Goal: Information Seeking & Learning: Find contact information

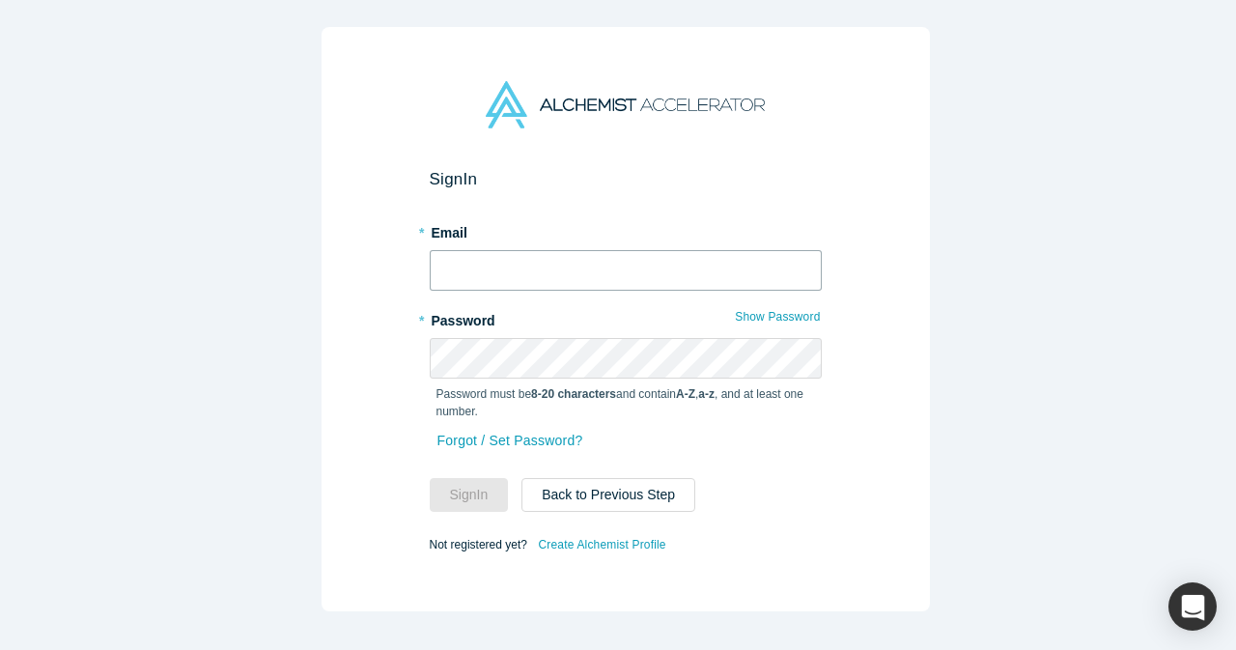
type input "[EMAIL_ADDRESS][DOMAIN_NAME]"
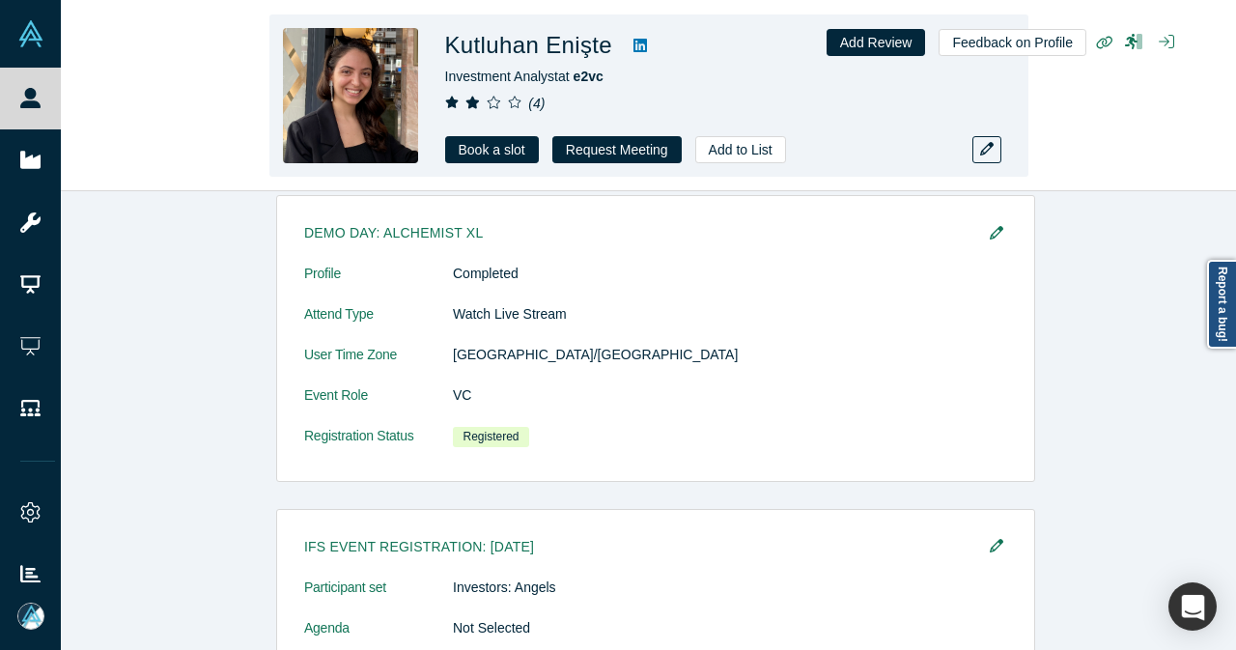
scroll to position [863, 0]
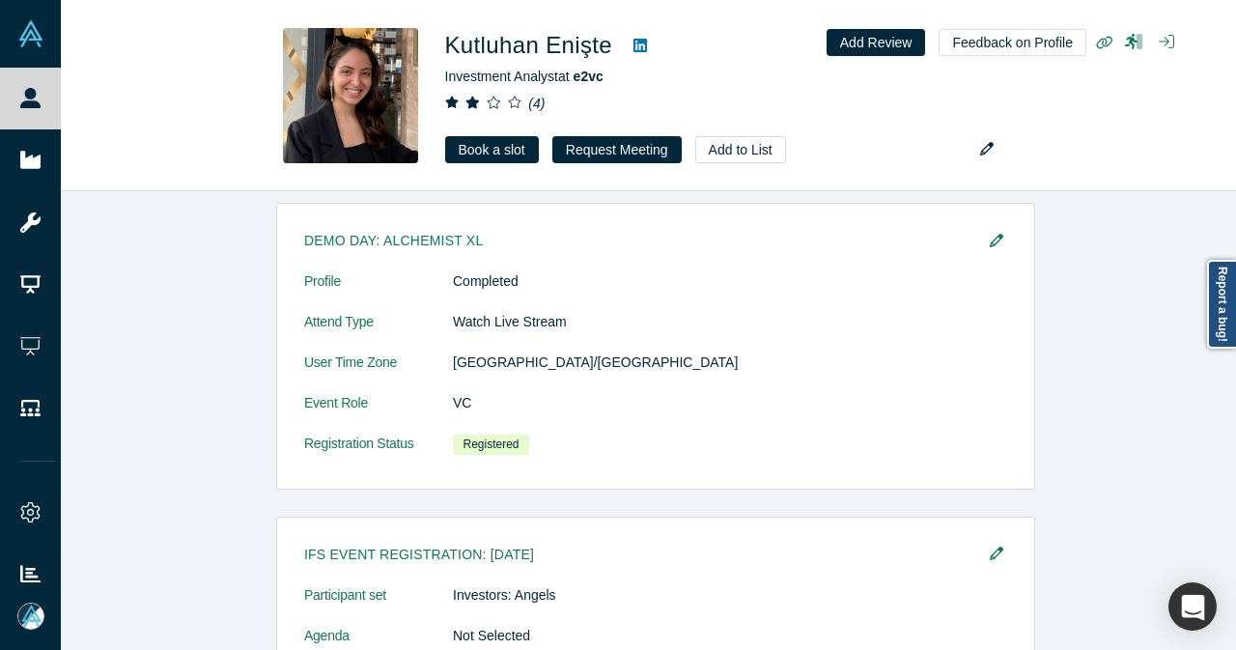
drag, startPoint x: 36, startPoint y: 103, endPoint x: 394, endPoint y: 82, distance: 358.8
click at [36, 105] on icon at bounding box center [30, 98] width 20 height 20
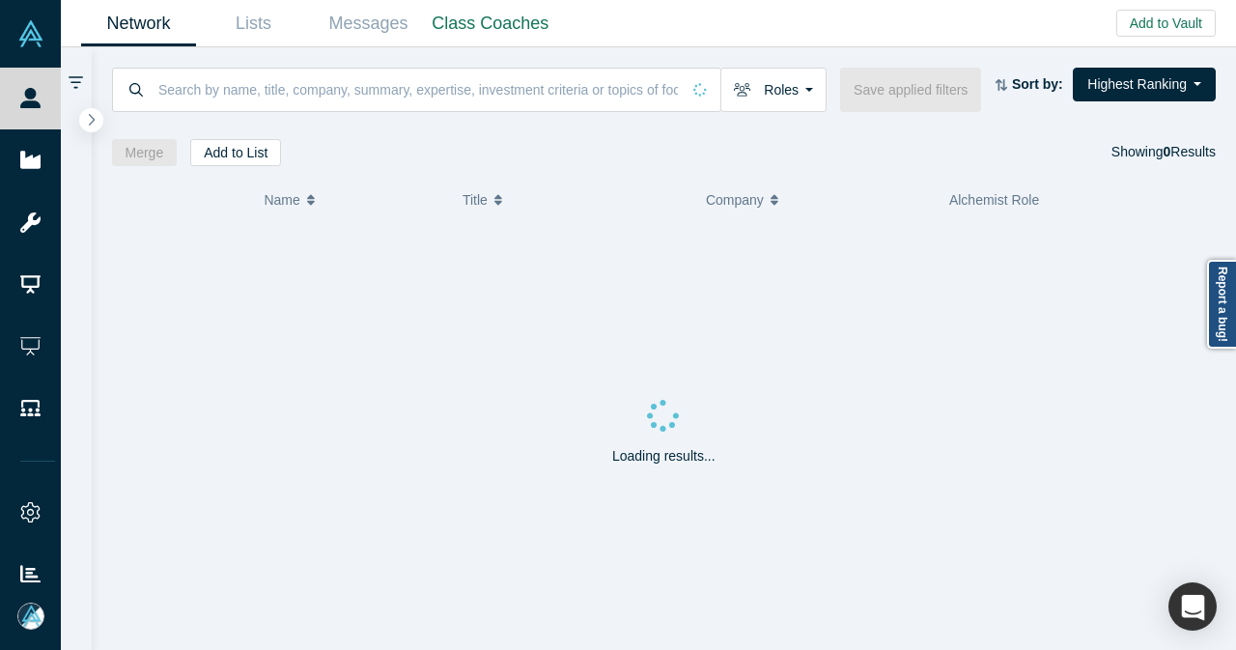
click at [429, 61] on div "Roles Founders Faculty Mentors Alumni Mentor Angels VCs Corporate Innovator Ser…" at bounding box center [664, 106] width 1145 height 119
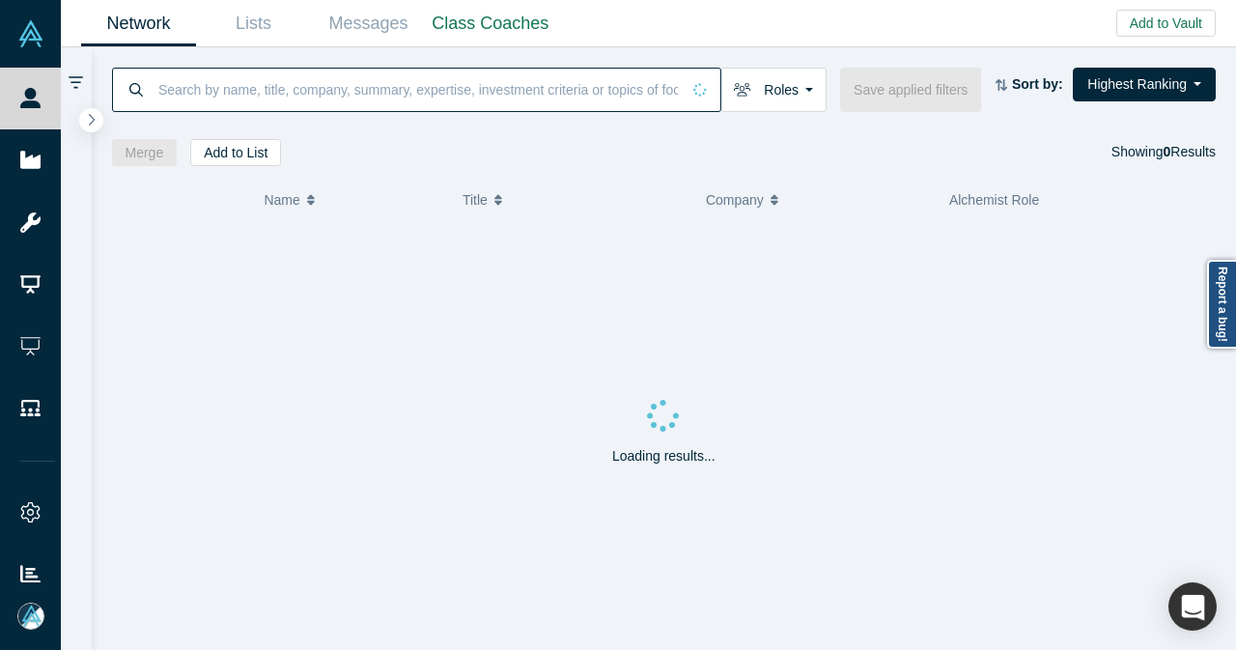
click at [419, 83] on input at bounding box center [417, 89] width 523 height 45
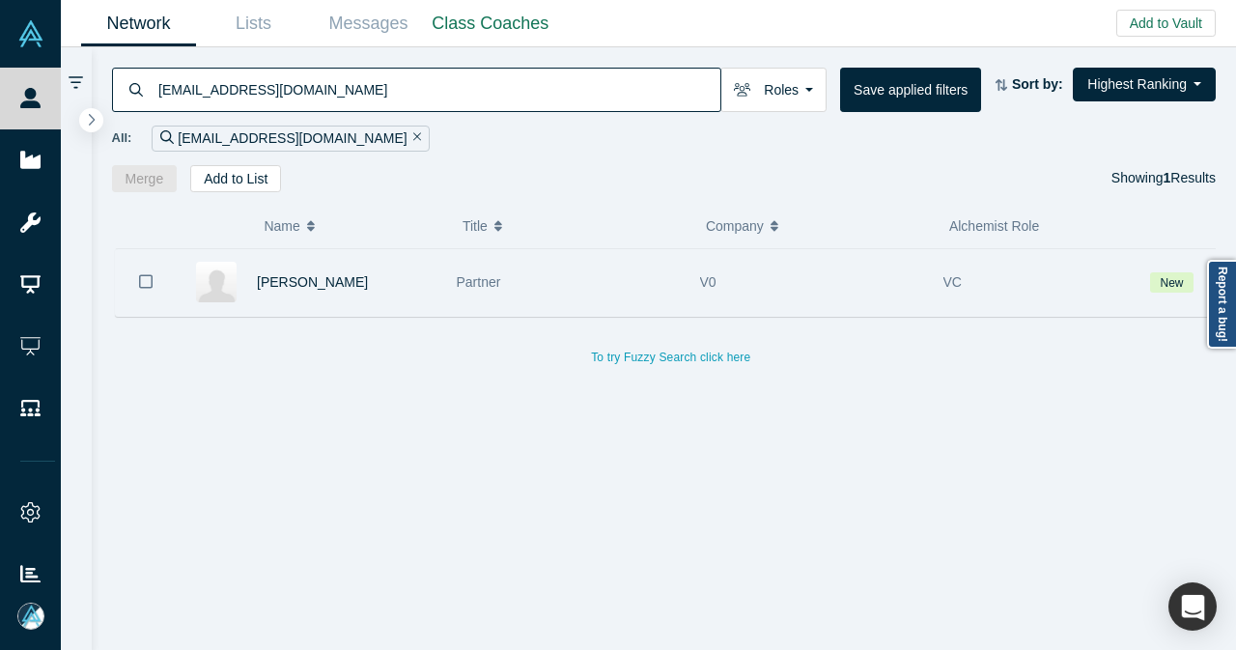
click at [403, 302] on div "[PERSON_NAME]" at bounding box center [347, 282] width 180 height 67
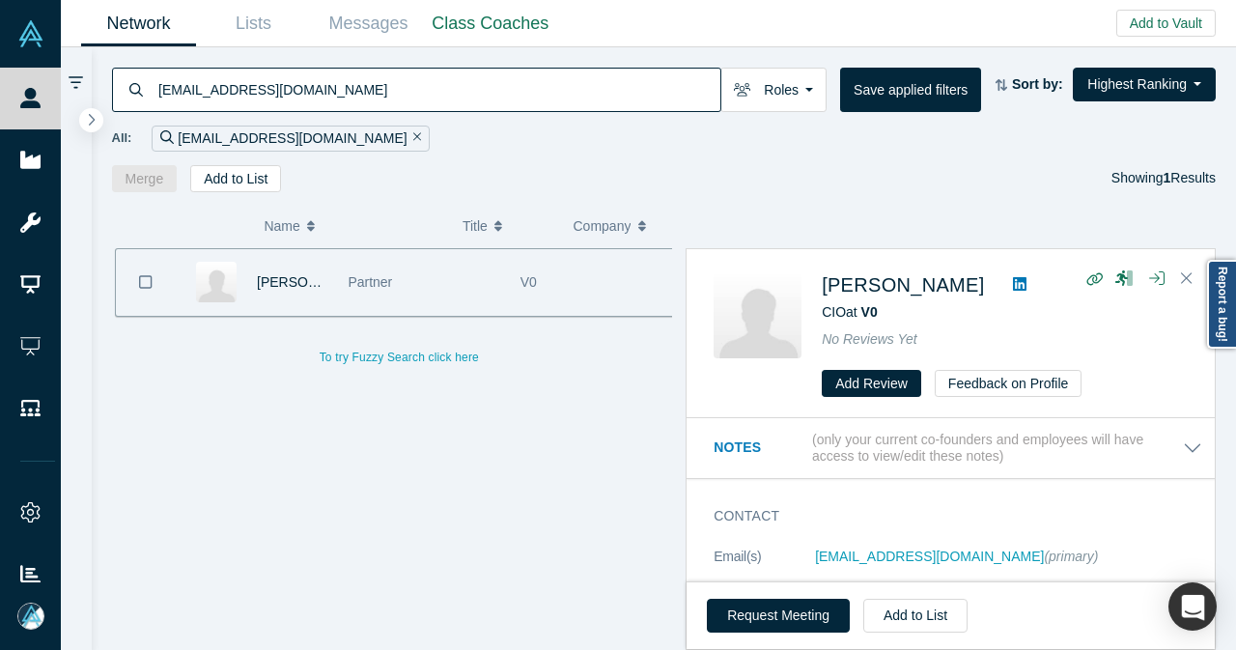
click at [1013, 281] on icon at bounding box center [1020, 284] width 14 height 14
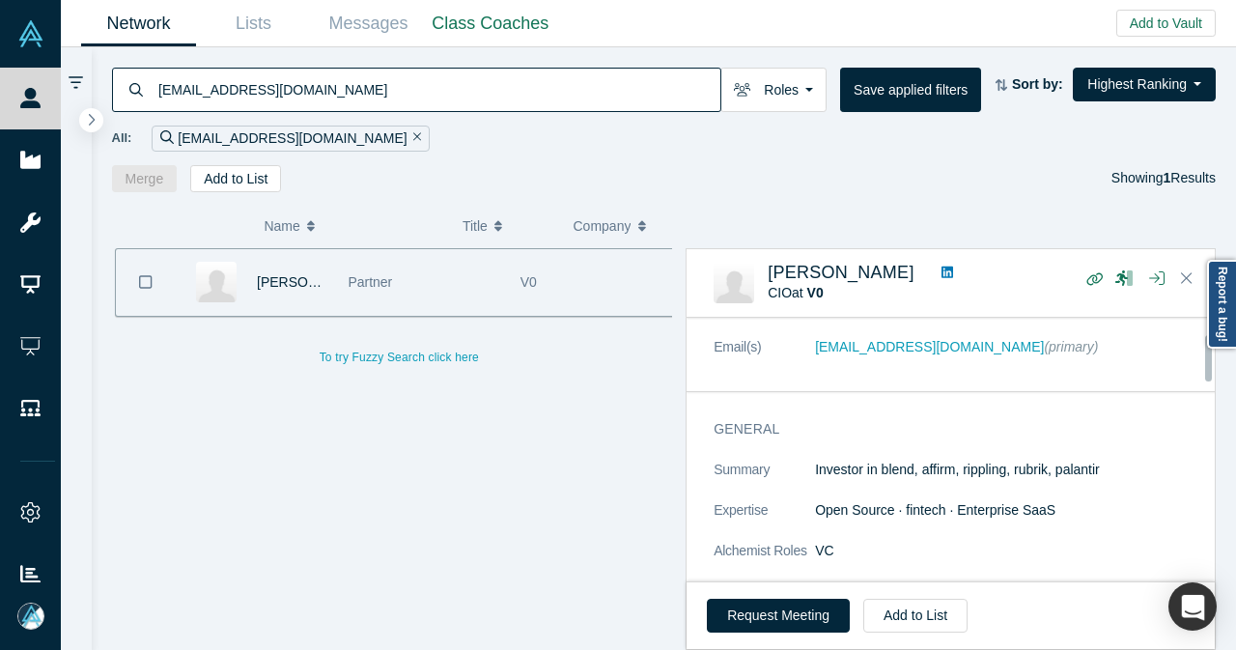
scroll to position [193, 0]
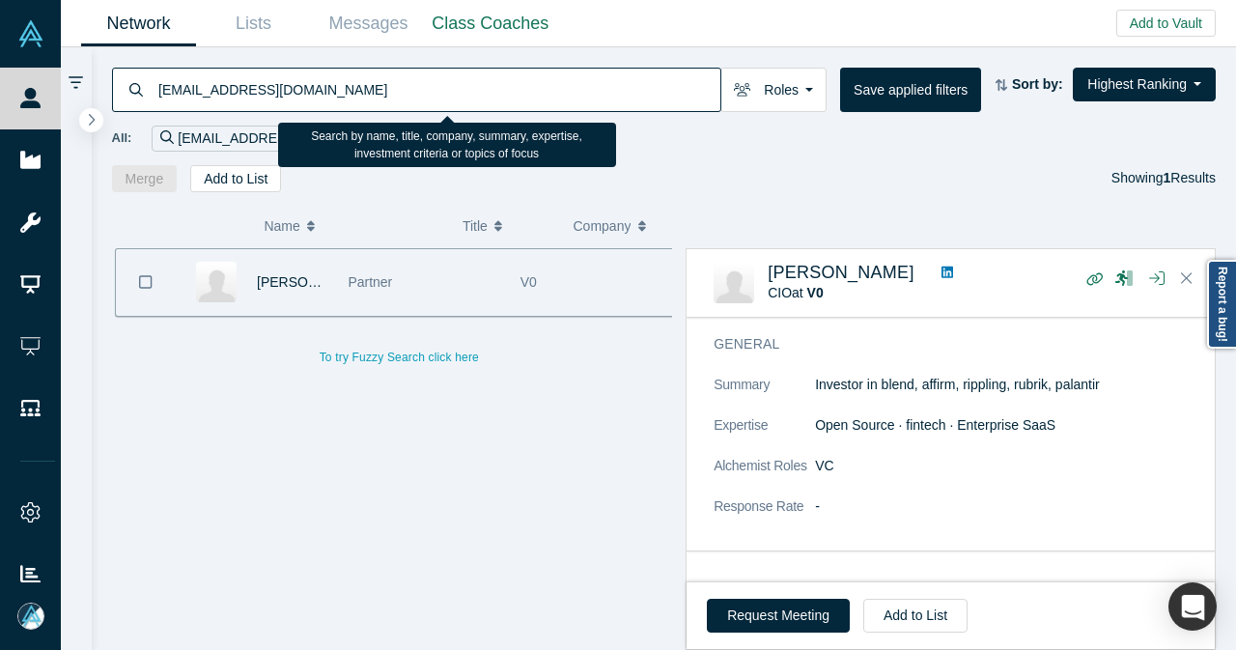
drag, startPoint x: 305, startPoint y: 99, endPoint x: 133, endPoint y: 103, distance: 171.9
click at [132, 104] on div "[EMAIL_ADDRESS][DOMAIN_NAME]" at bounding box center [416, 90] width 609 height 44
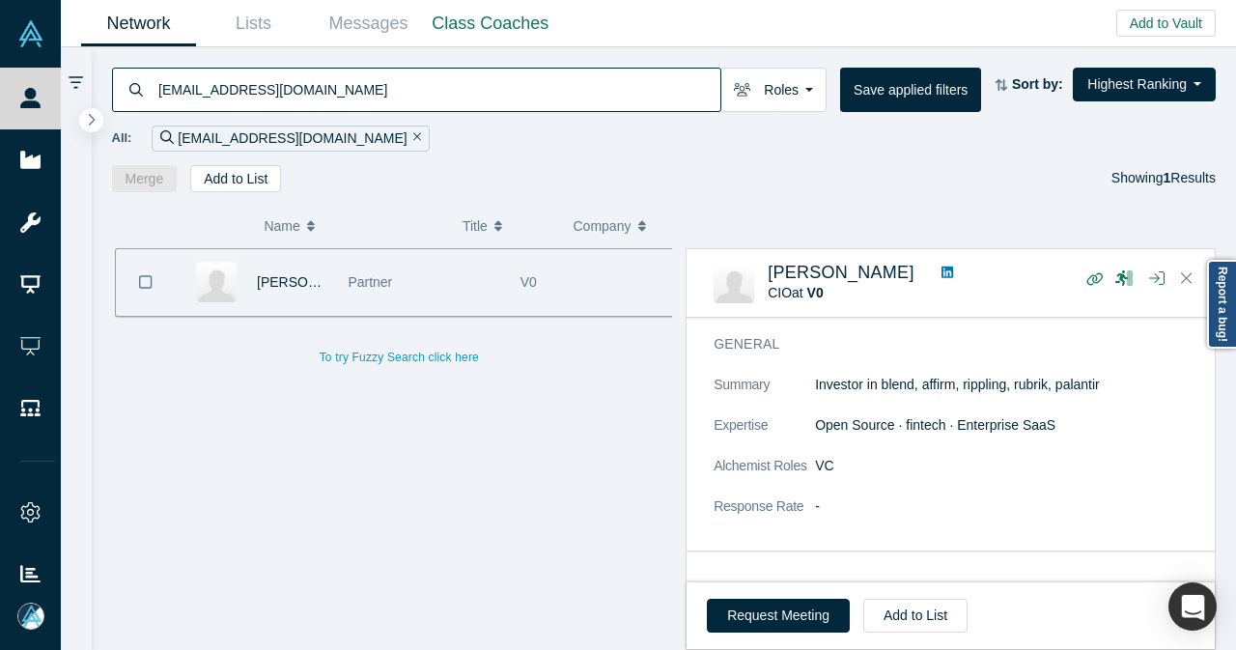
paste input "[PERSON_NAME][EMAIL_ADDRESS]"
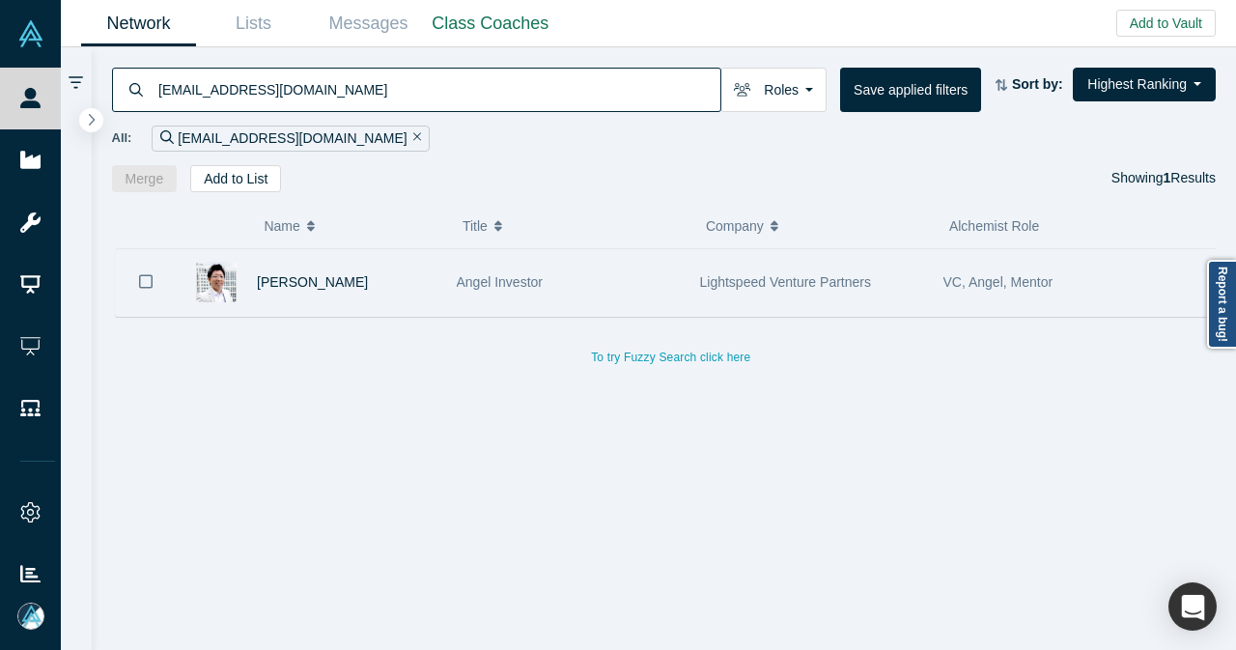
click at [367, 291] on div "[PERSON_NAME]" at bounding box center [347, 282] width 180 height 67
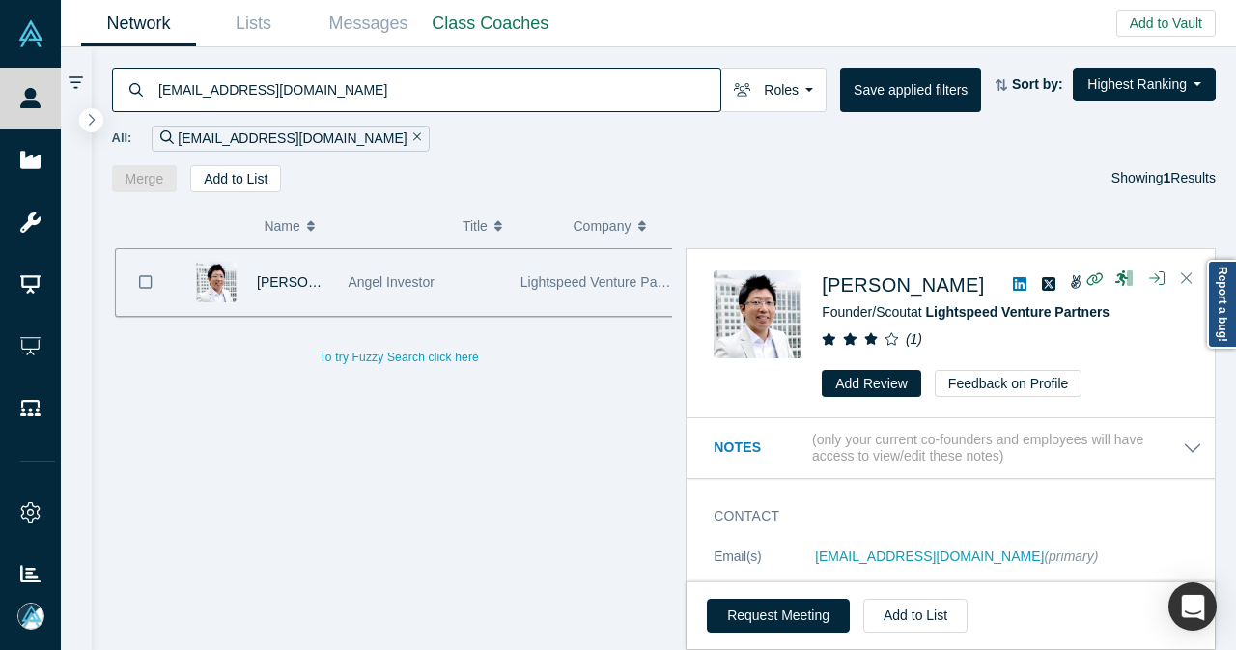
click at [1013, 281] on icon at bounding box center [1020, 284] width 14 height 14
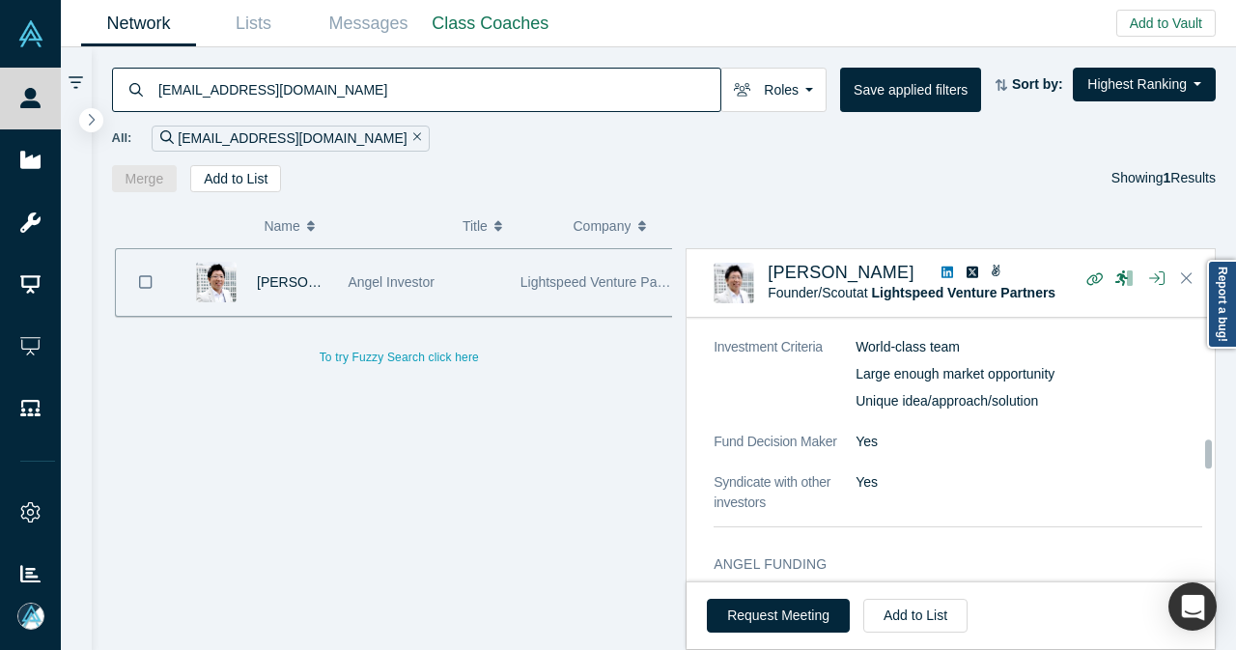
scroll to position [1545, 0]
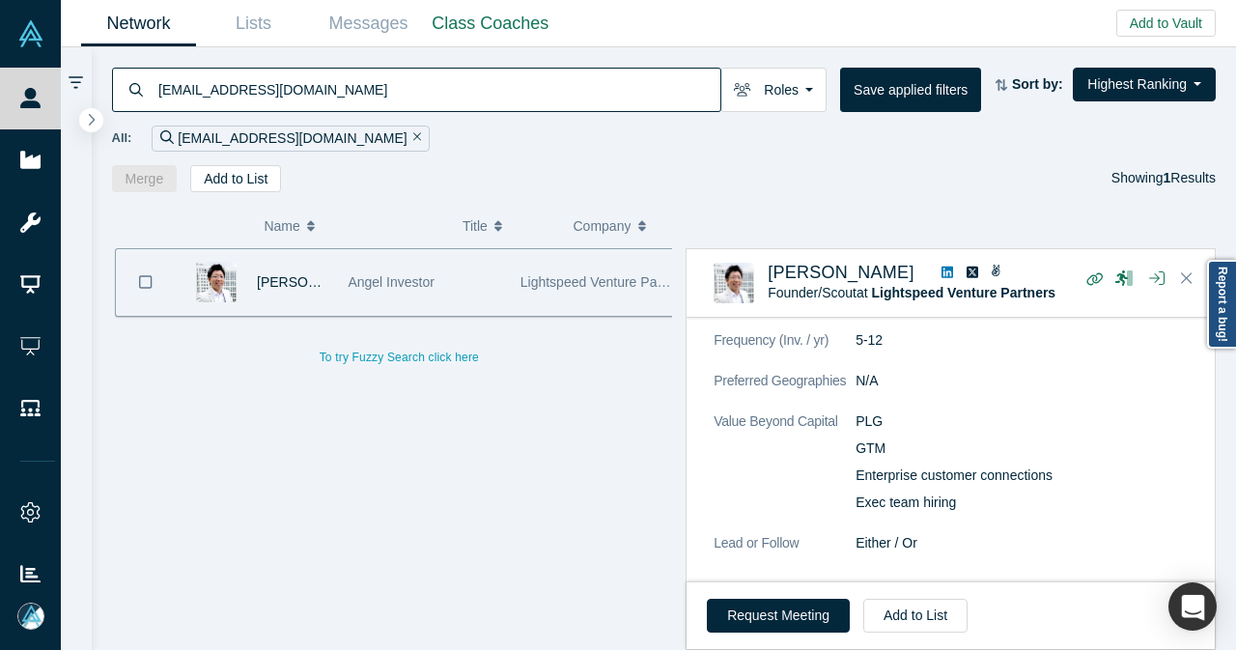
drag, startPoint x: 357, startPoint y: 99, endPoint x: 152, endPoint y: 98, distance: 205.6
click at [152, 98] on div "[EMAIL_ADDRESS][DOMAIN_NAME]" at bounding box center [416, 90] width 609 height 44
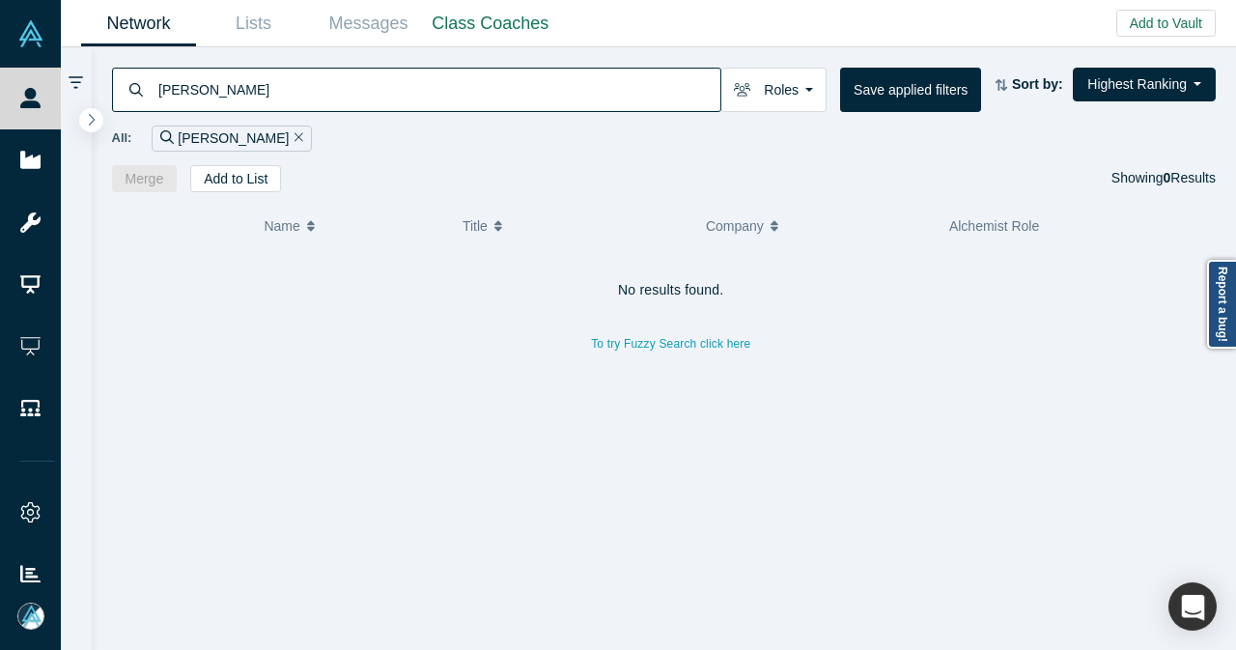
drag, startPoint x: 261, startPoint y: 103, endPoint x: 139, endPoint y: 103, distance: 121.6
click at [139, 103] on div "[PERSON_NAME]" at bounding box center [416, 90] width 609 height 44
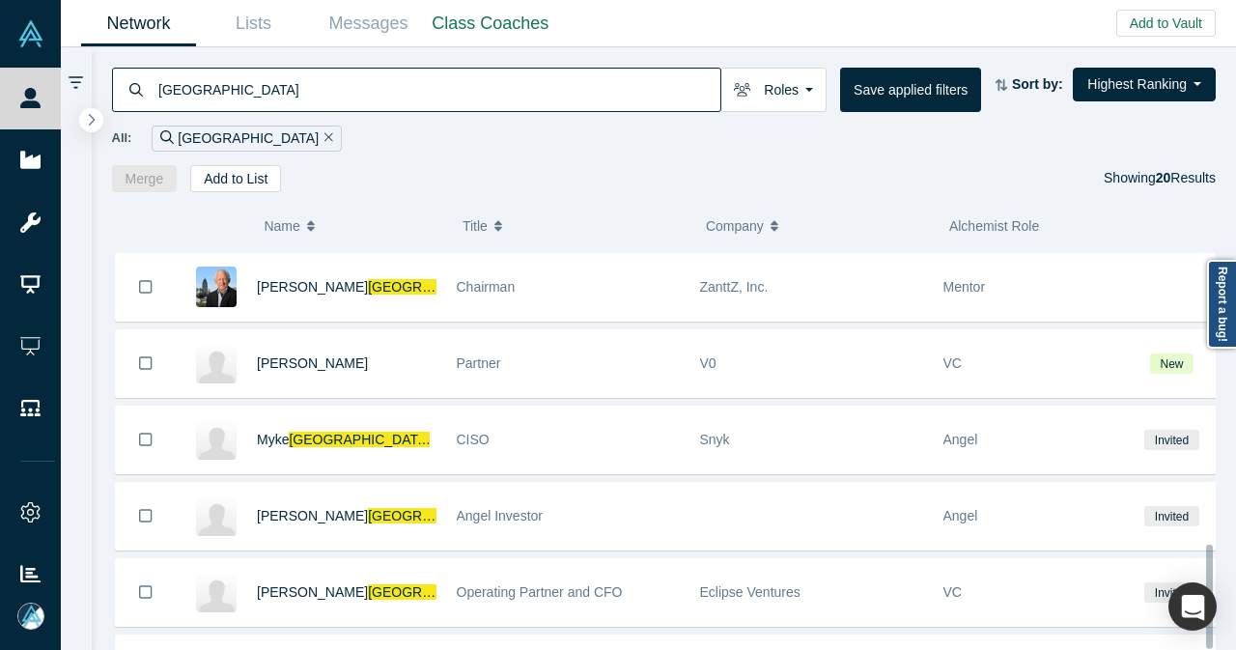
scroll to position [1153, 0]
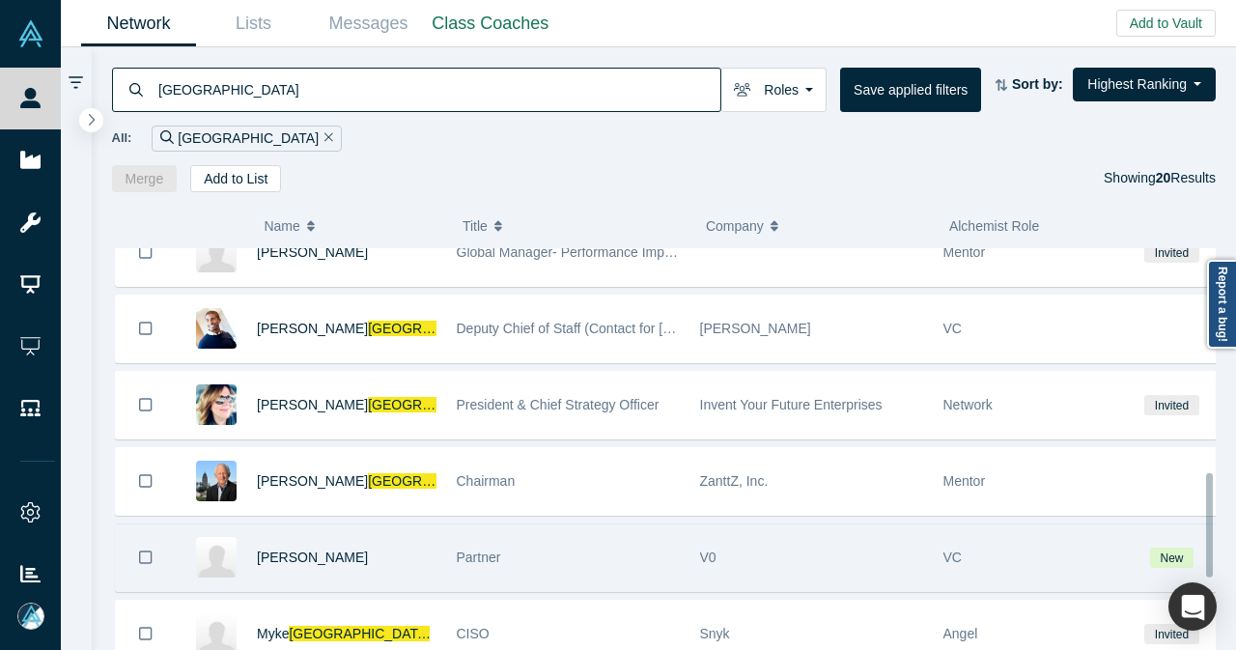
scroll to position [965, 0]
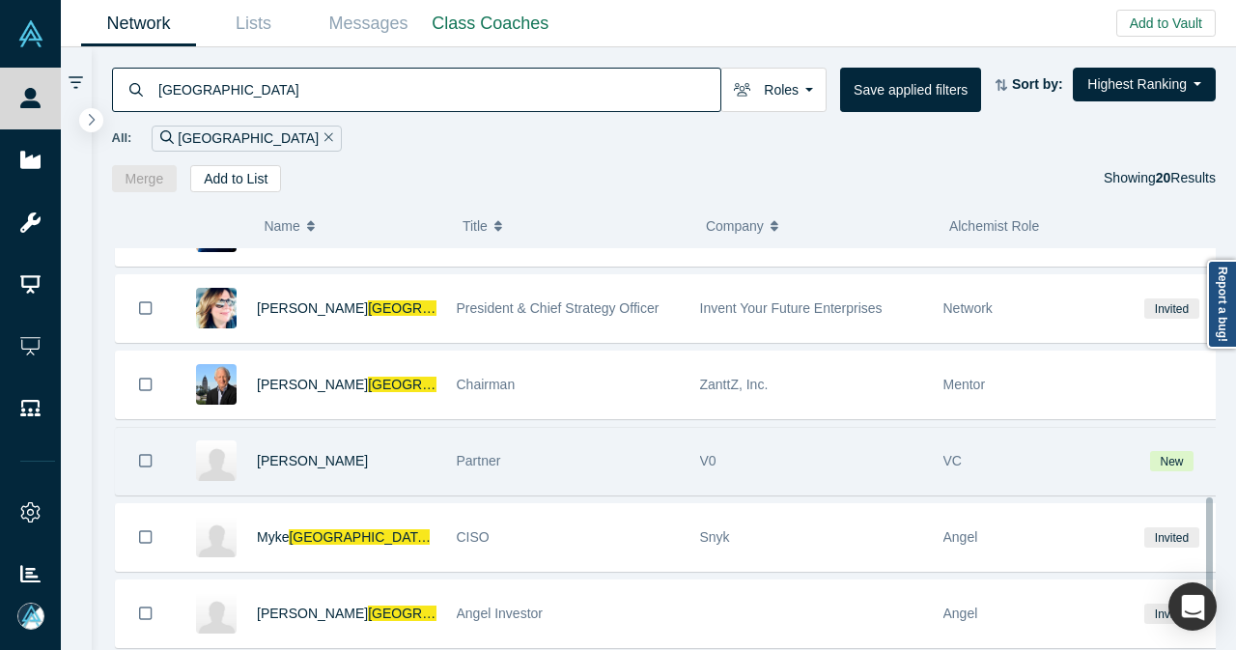
type input "[GEOGRAPHIC_DATA]"
click at [640, 457] on div "Partner" at bounding box center [568, 461] width 223 height 67
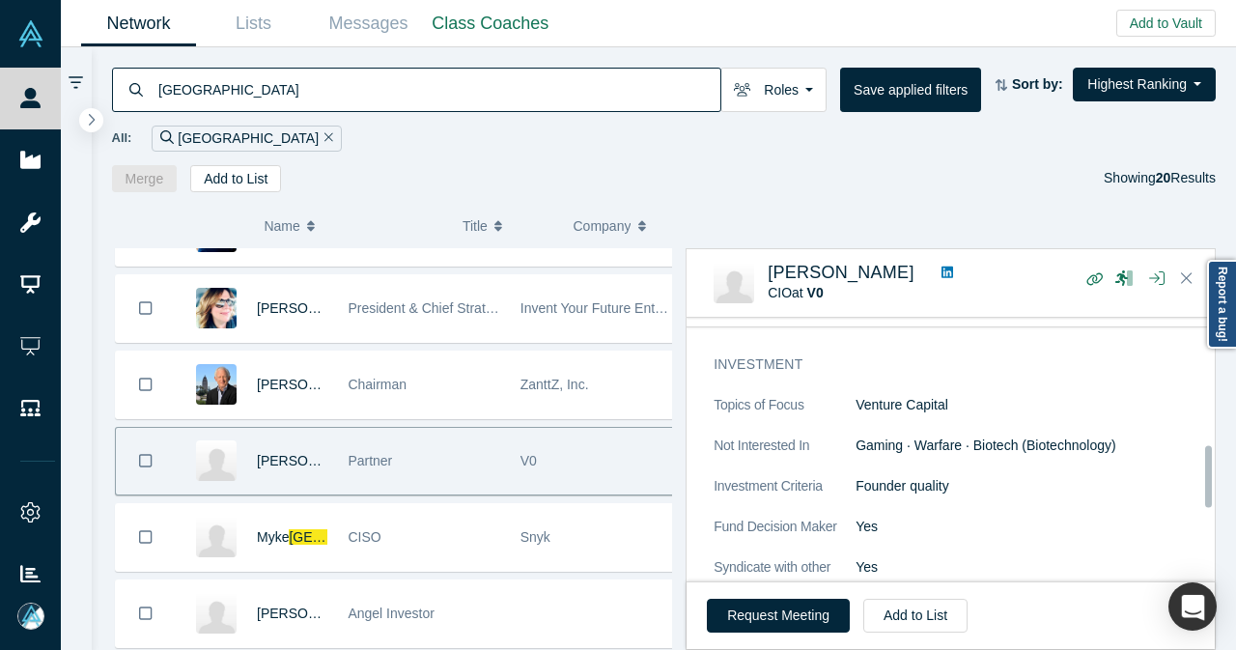
scroll to position [676, 0]
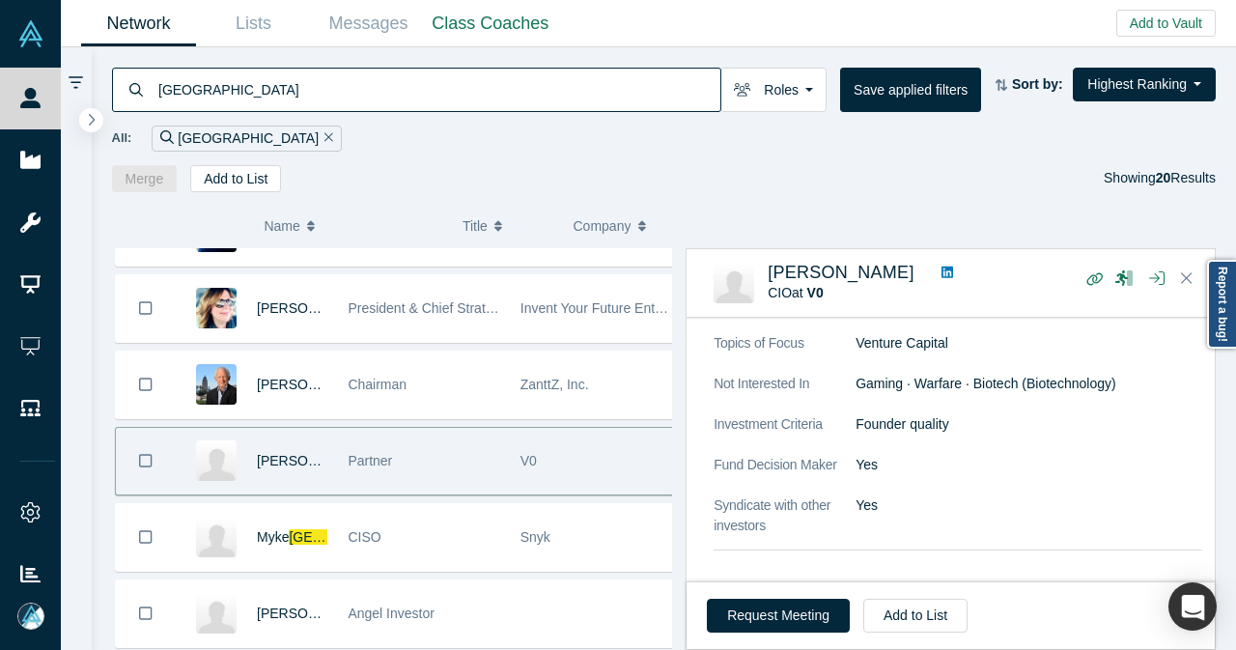
click at [460, 447] on div "Partner" at bounding box center [424, 461] width 152 height 67
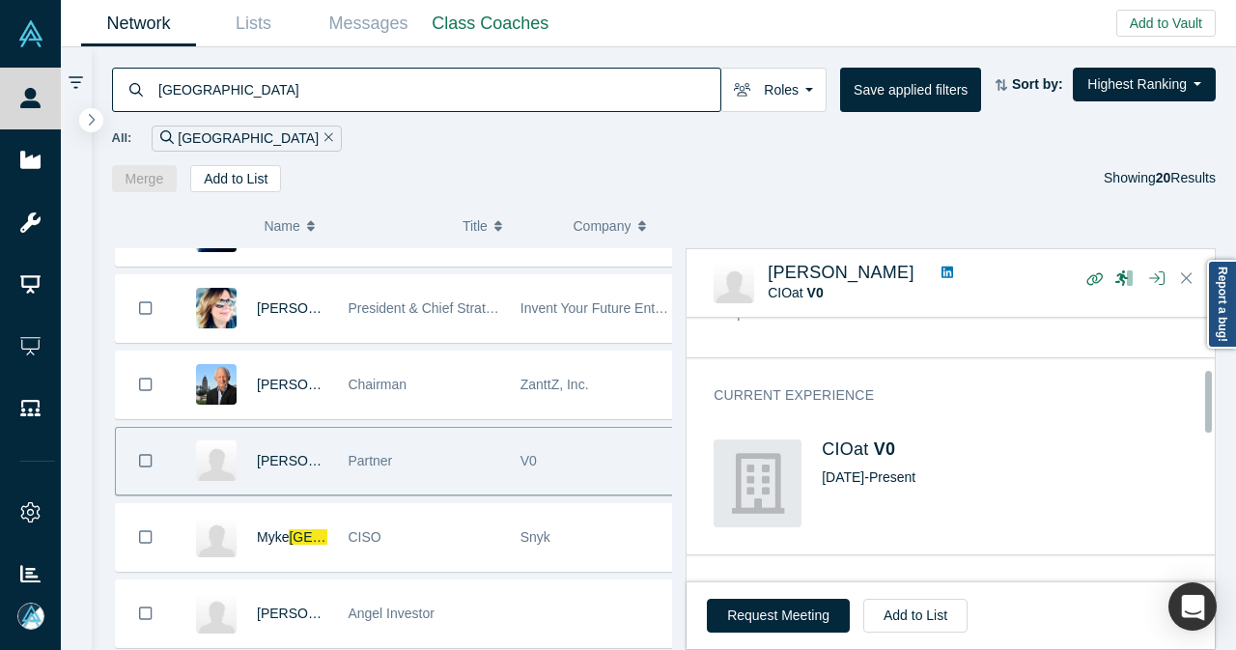
scroll to position [0, 0]
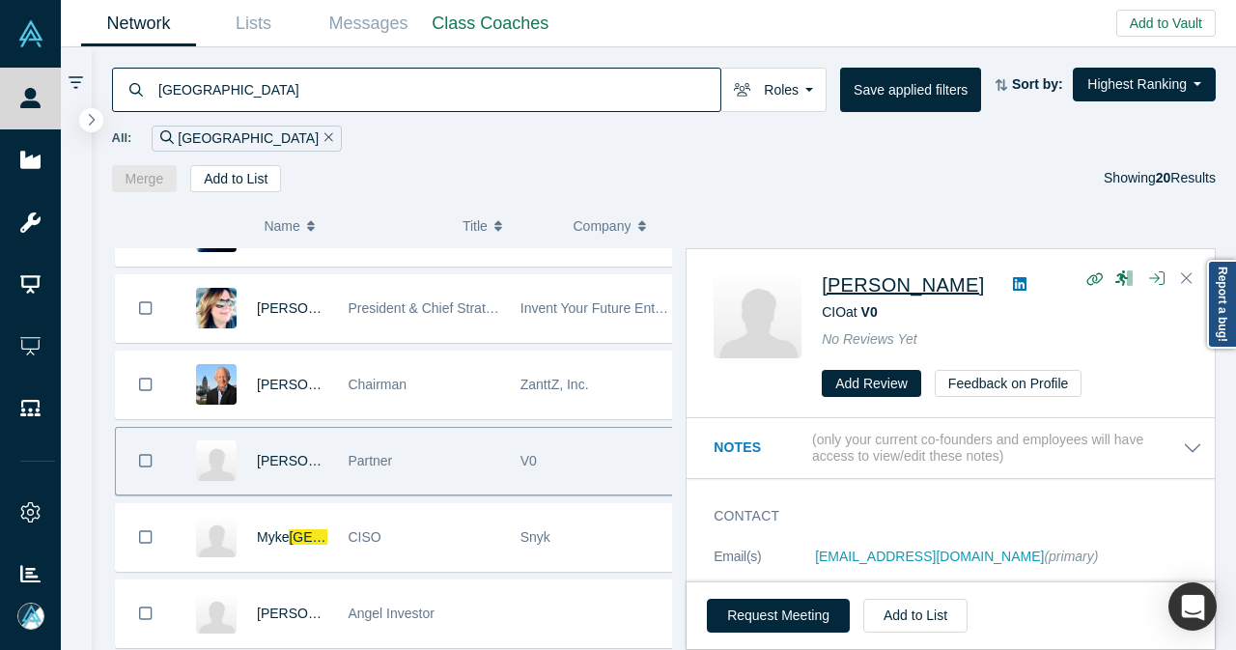
click at [921, 283] on span "[PERSON_NAME]" at bounding box center [903, 284] width 162 height 21
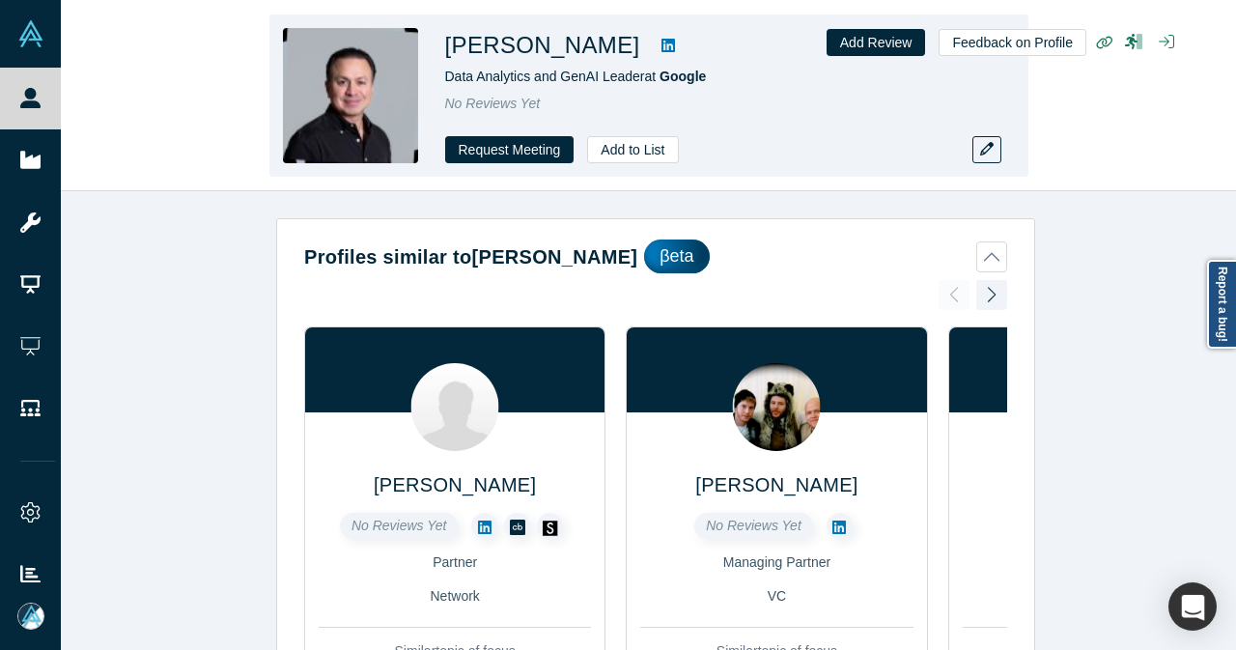
click at [661, 53] on icon at bounding box center [668, 45] width 14 height 15
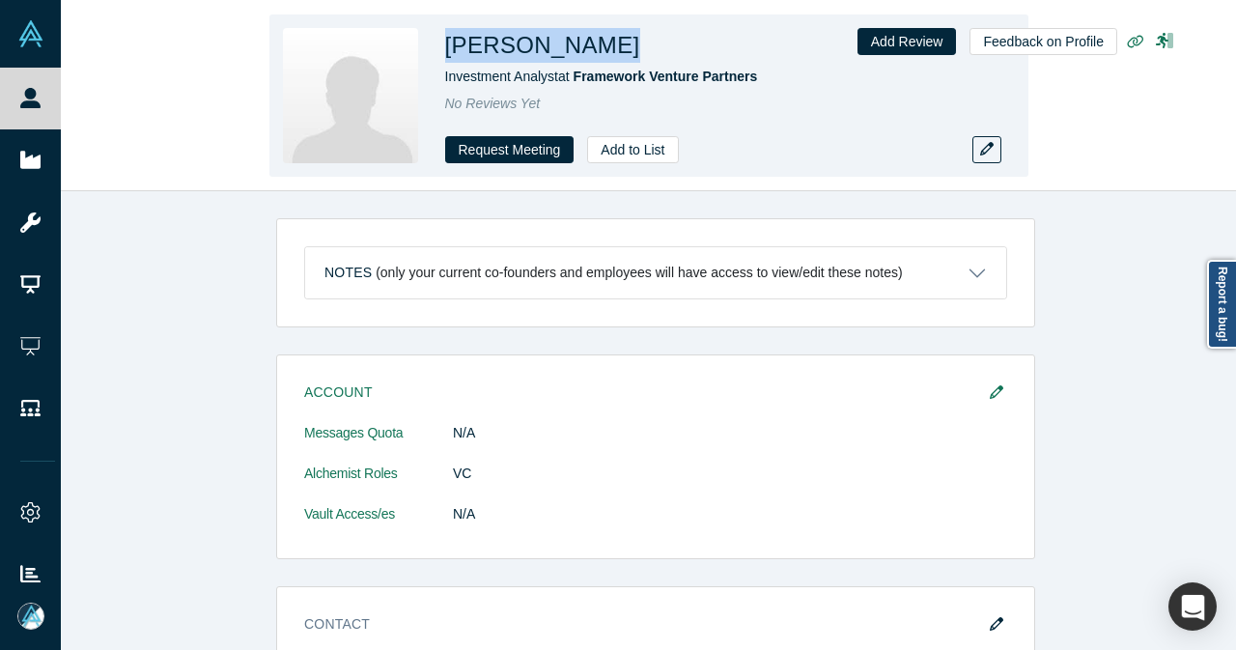
drag, startPoint x: 447, startPoint y: 45, endPoint x: 589, endPoint y: 42, distance: 142.0
click at [589, 42] on div "[PERSON_NAME]" at bounding box center [715, 45] width 541 height 35
copy h1 "[PERSON_NAME]"
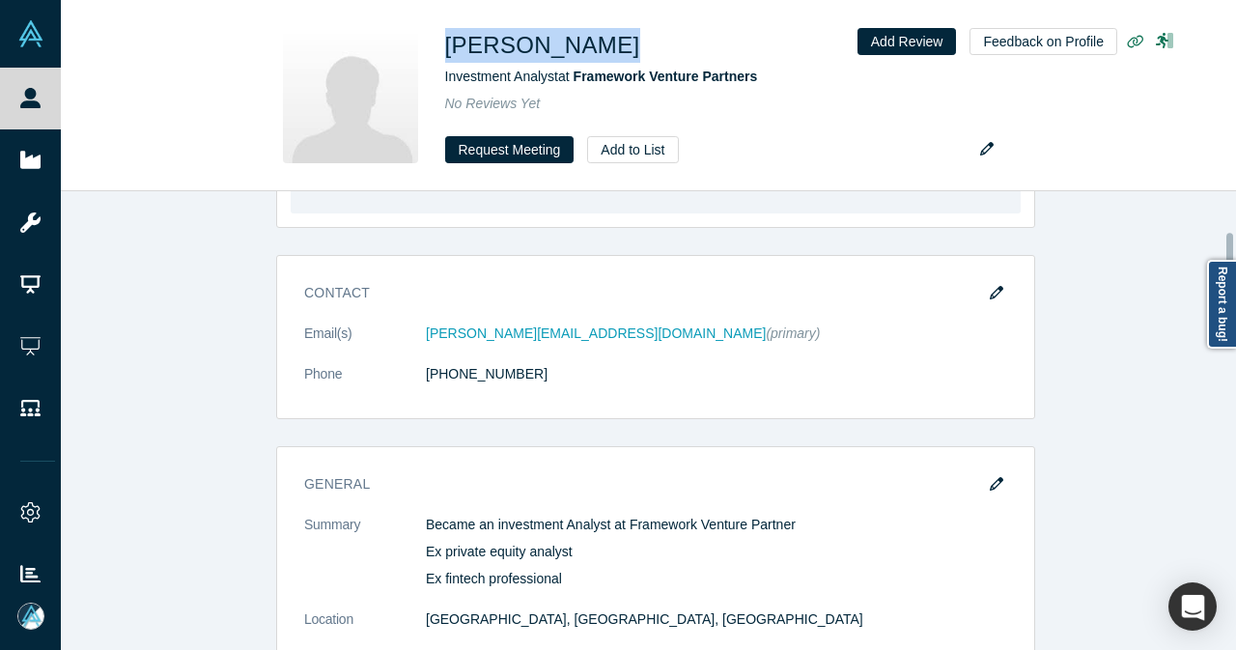
scroll to position [229, 0]
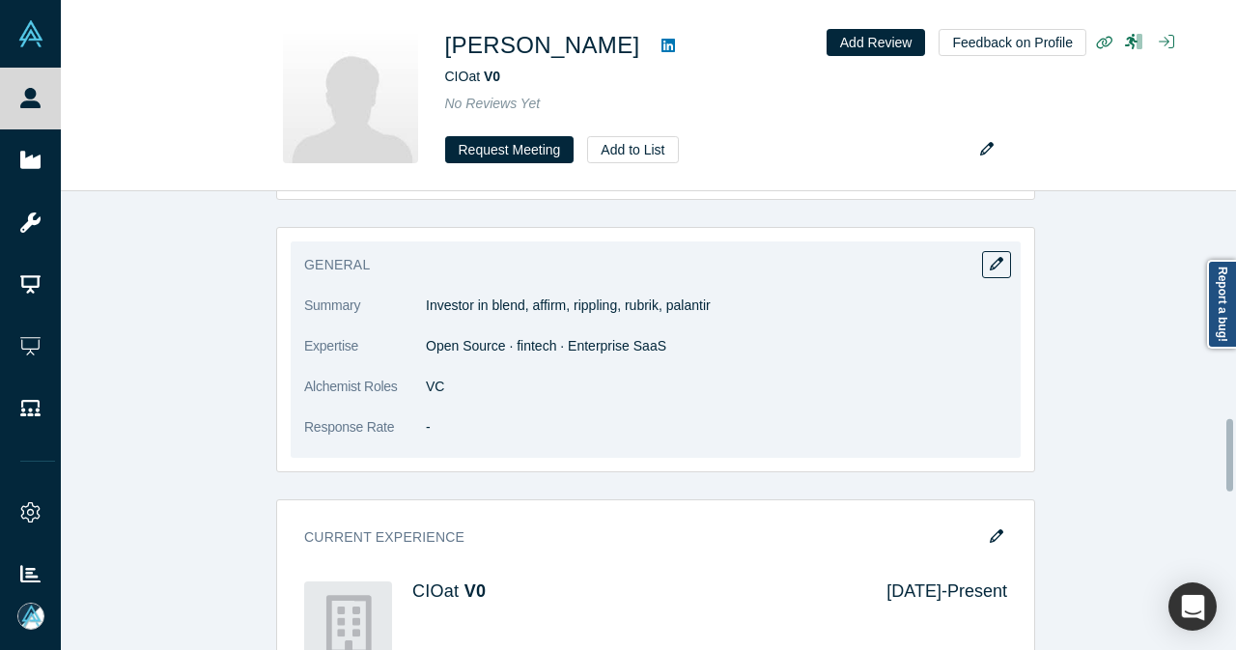
scroll to position [1448, 0]
